Goal: Transaction & Acquisition: Purchase product/service

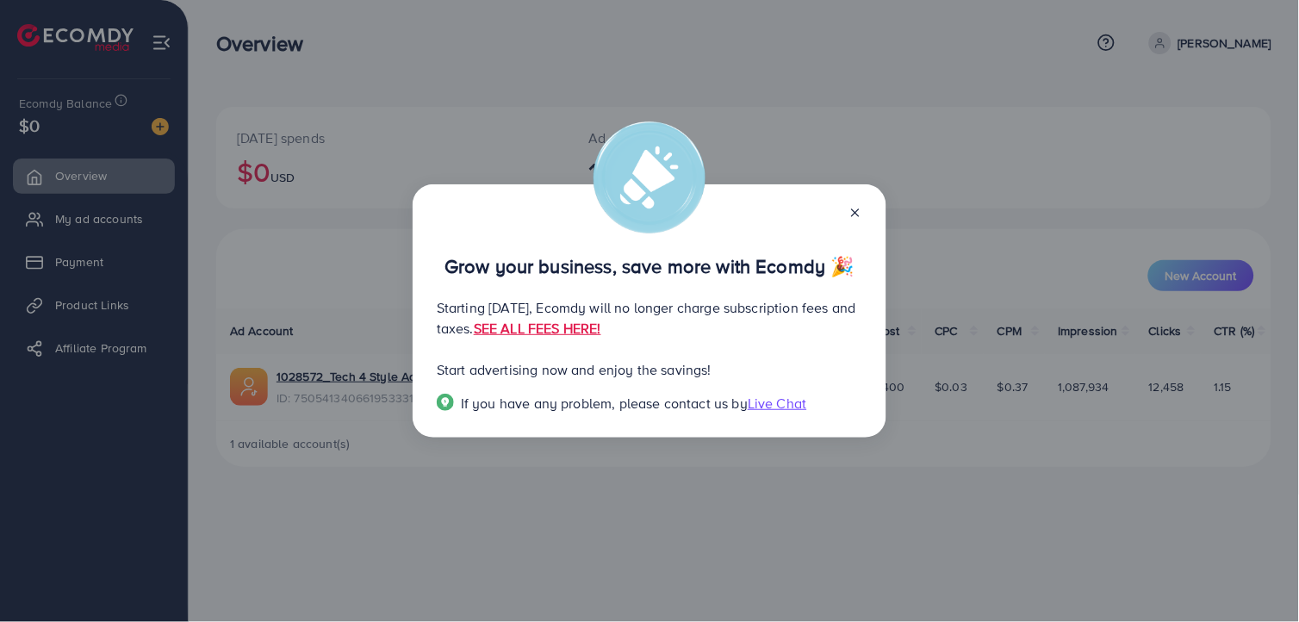
click at [773, 144] on div "Grow your business, save more with Ecomdy 🎉 Starting [DATE], Ecomdy will no lon…" at bounding box center [649, 311] width 1299 height 622
click at [861, 216] on icon at bounding box center [856, 213] width 14 height 14
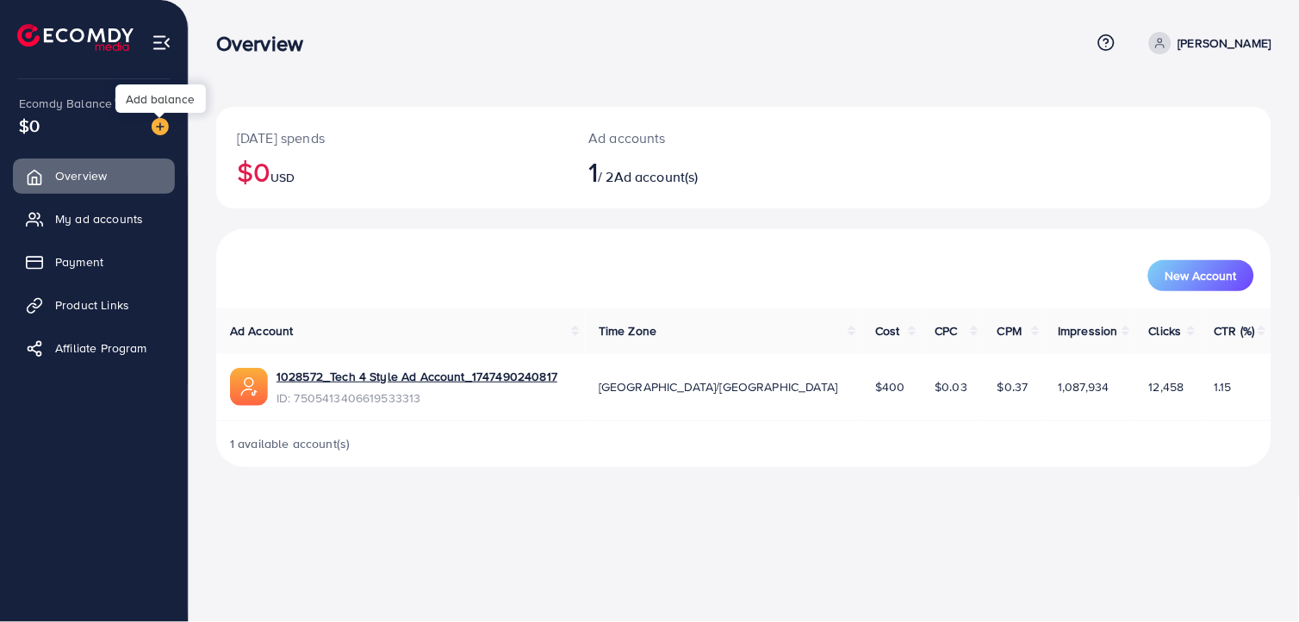
click at [160, 130] on img at bounding box center [160, 126] width 17 height 17
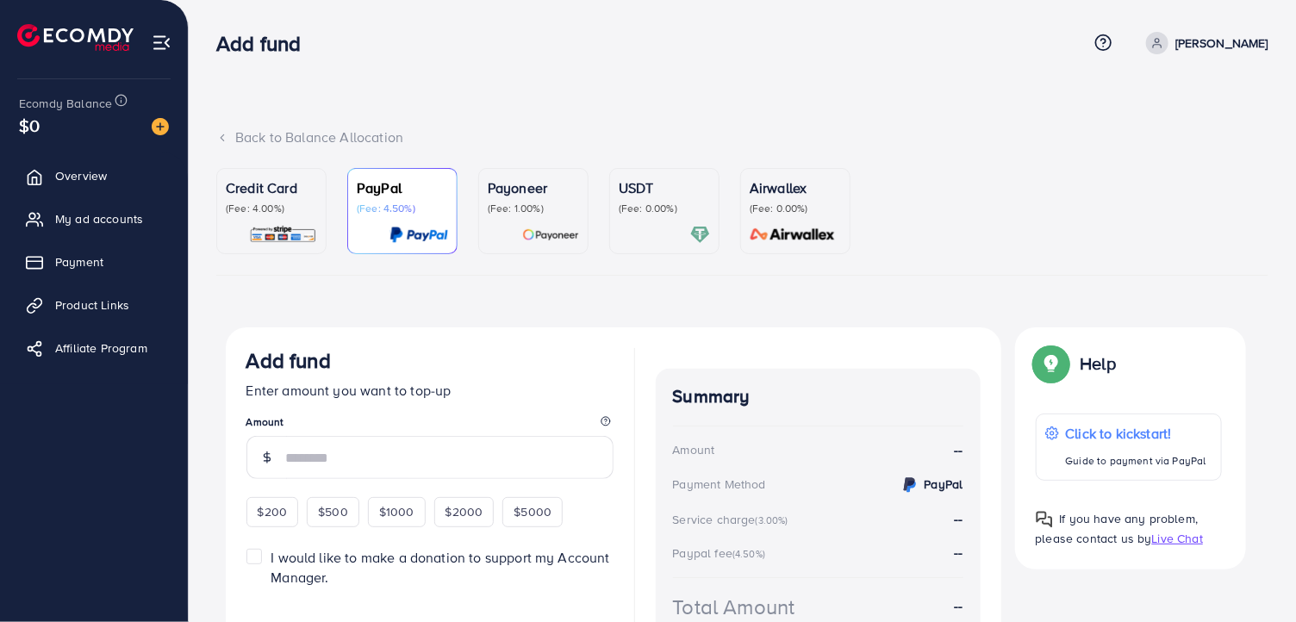
scroll to position [15, 0]
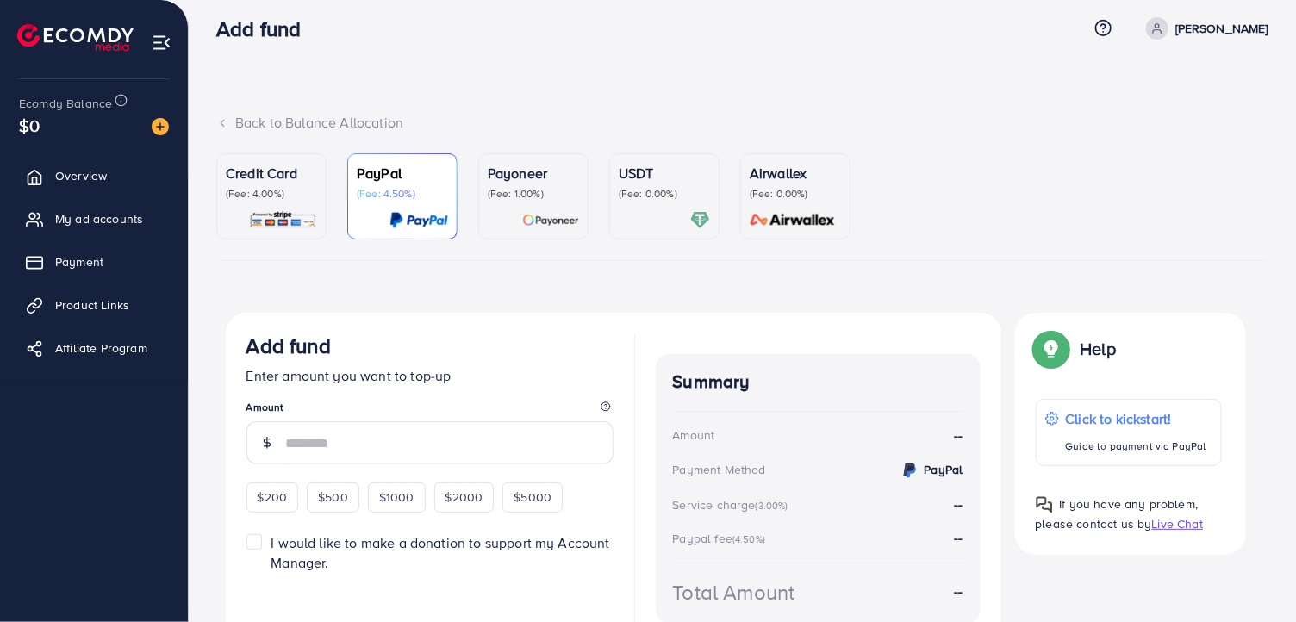
click at [634, 191] on p "(Fee: 0.00%)" at bounding box center [664, 194] width 91 height 14
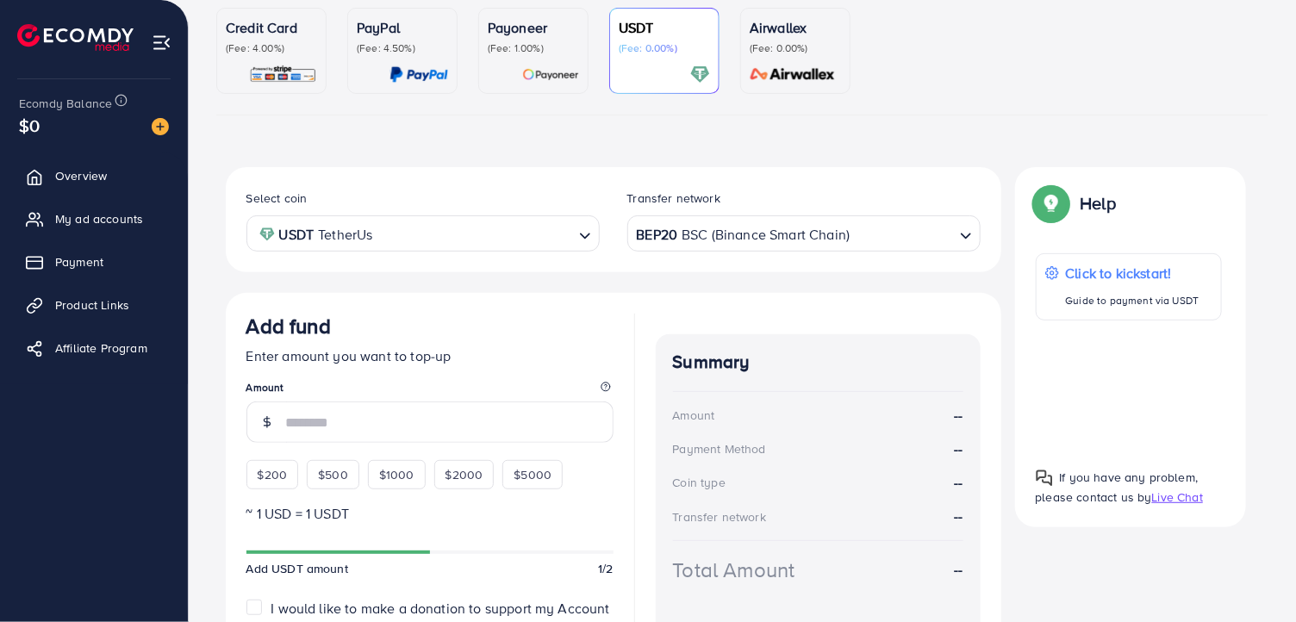
scroll to position [164, 0]
